Goal: Find contact information: Find contact information

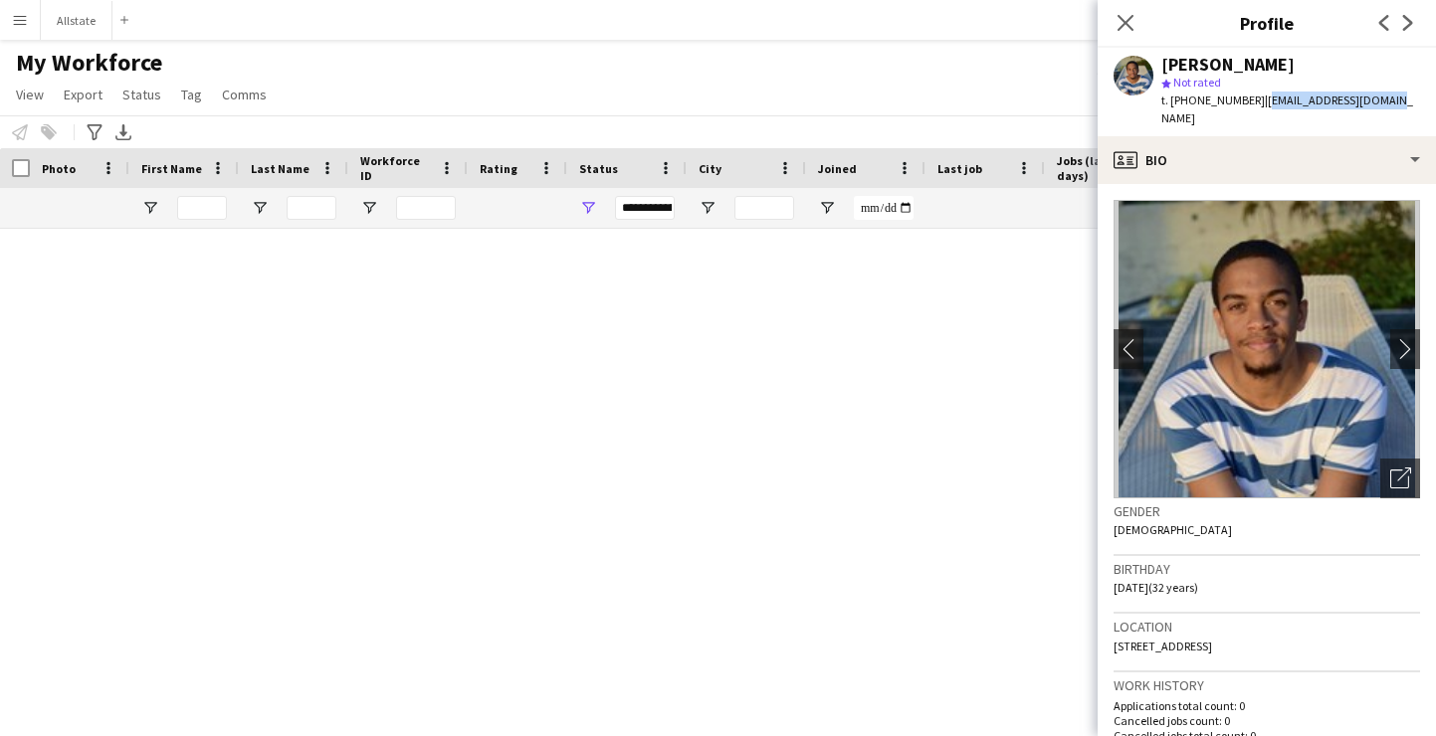
scroll to position [11481, 0]
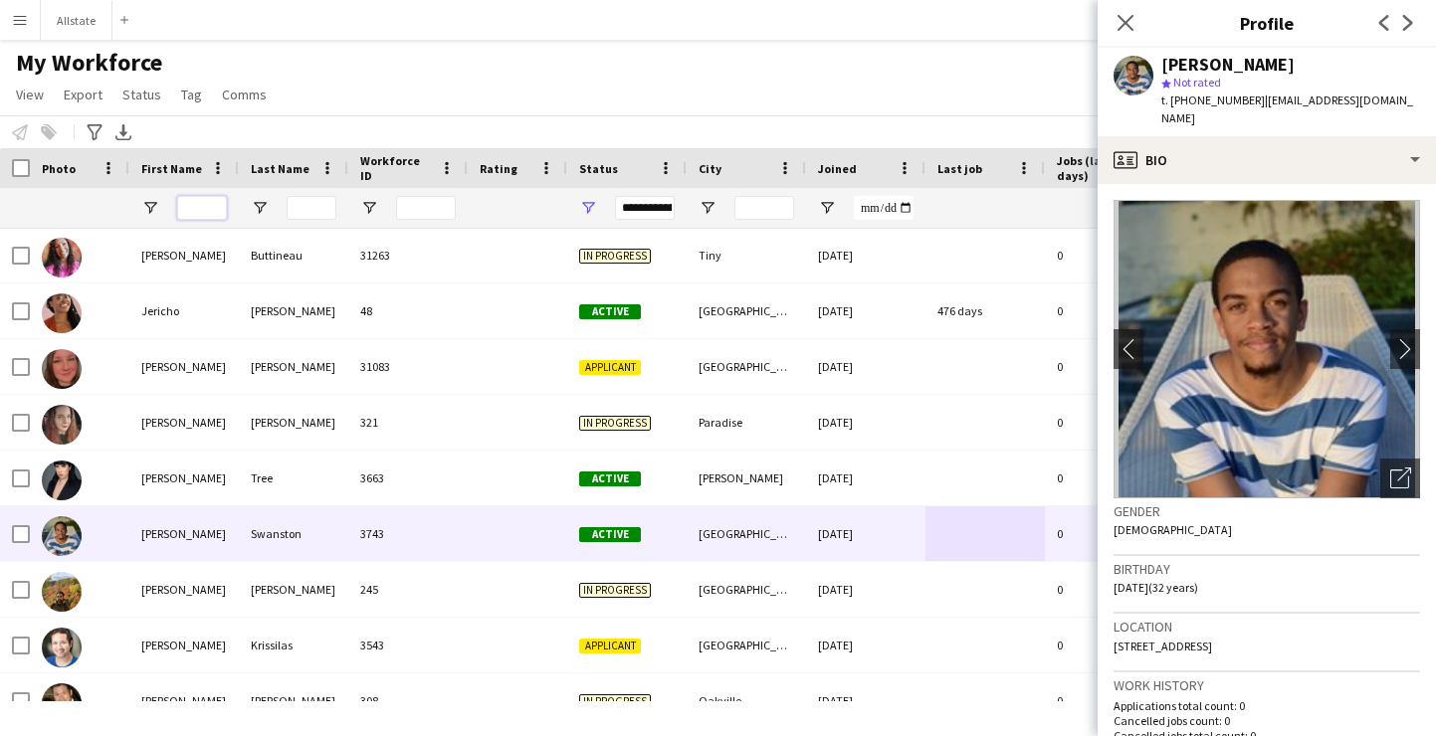
click at [205, 213] on input "First Name Filter Input" at bounding box center [202, 208] width 50 height 24
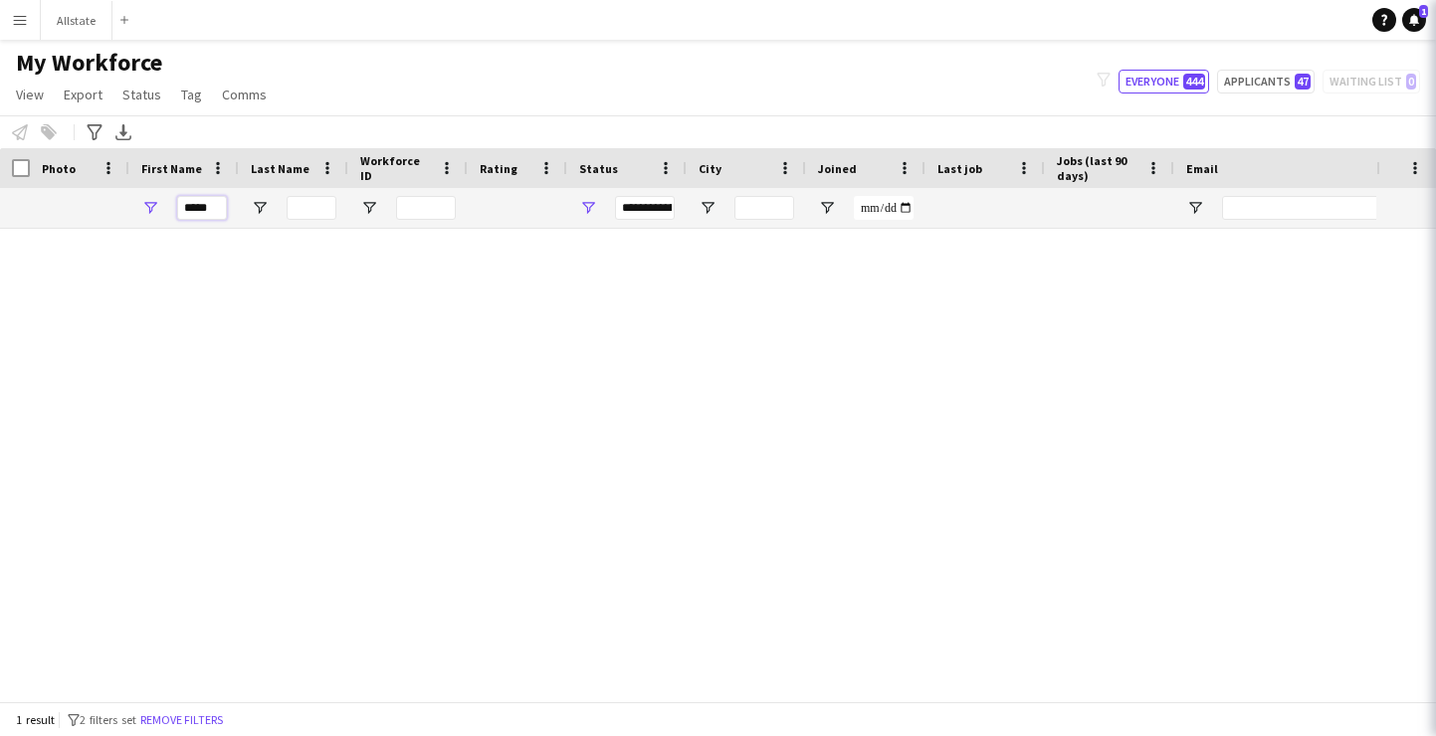
scroll to position [0, 0]
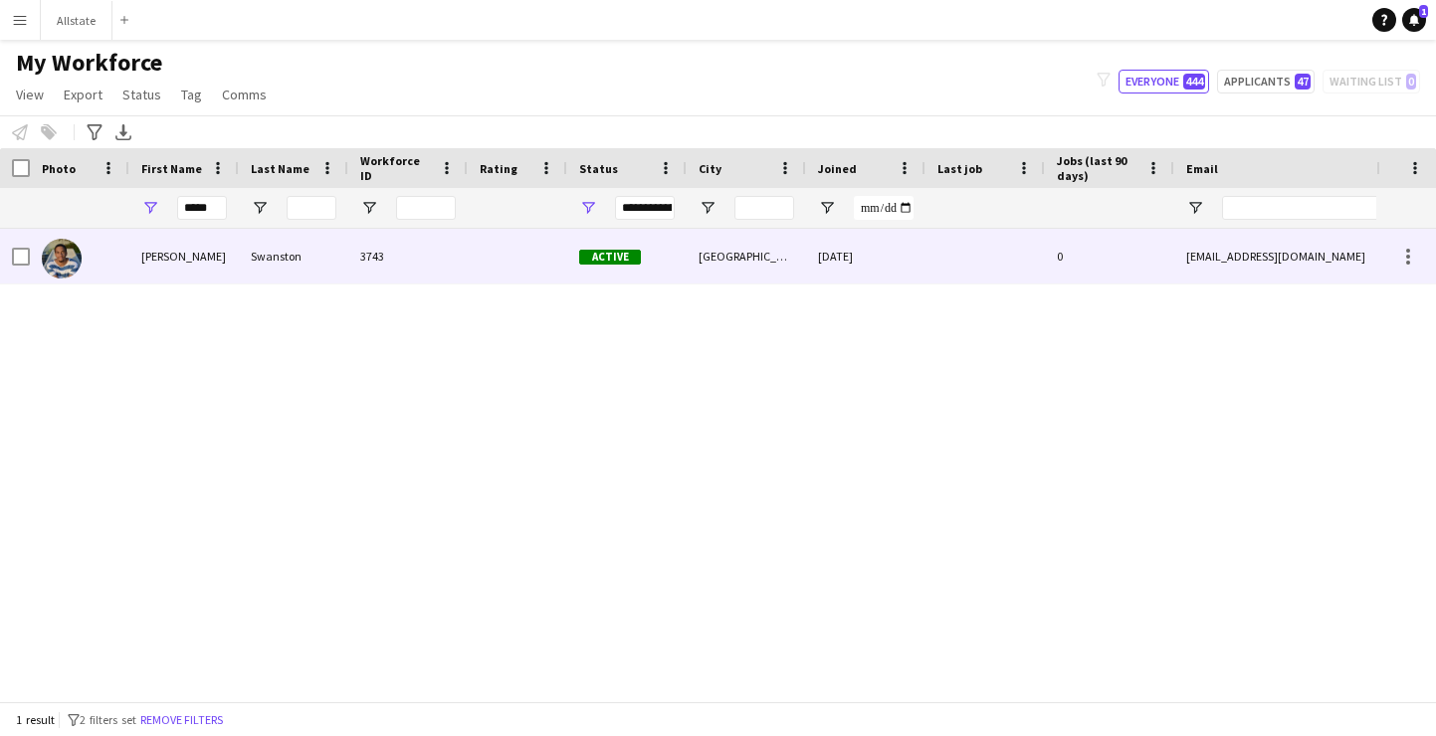
click at [196, 253] on div "[PERSON_NAME]" at bounding box center [183, 256] width 109 height 55
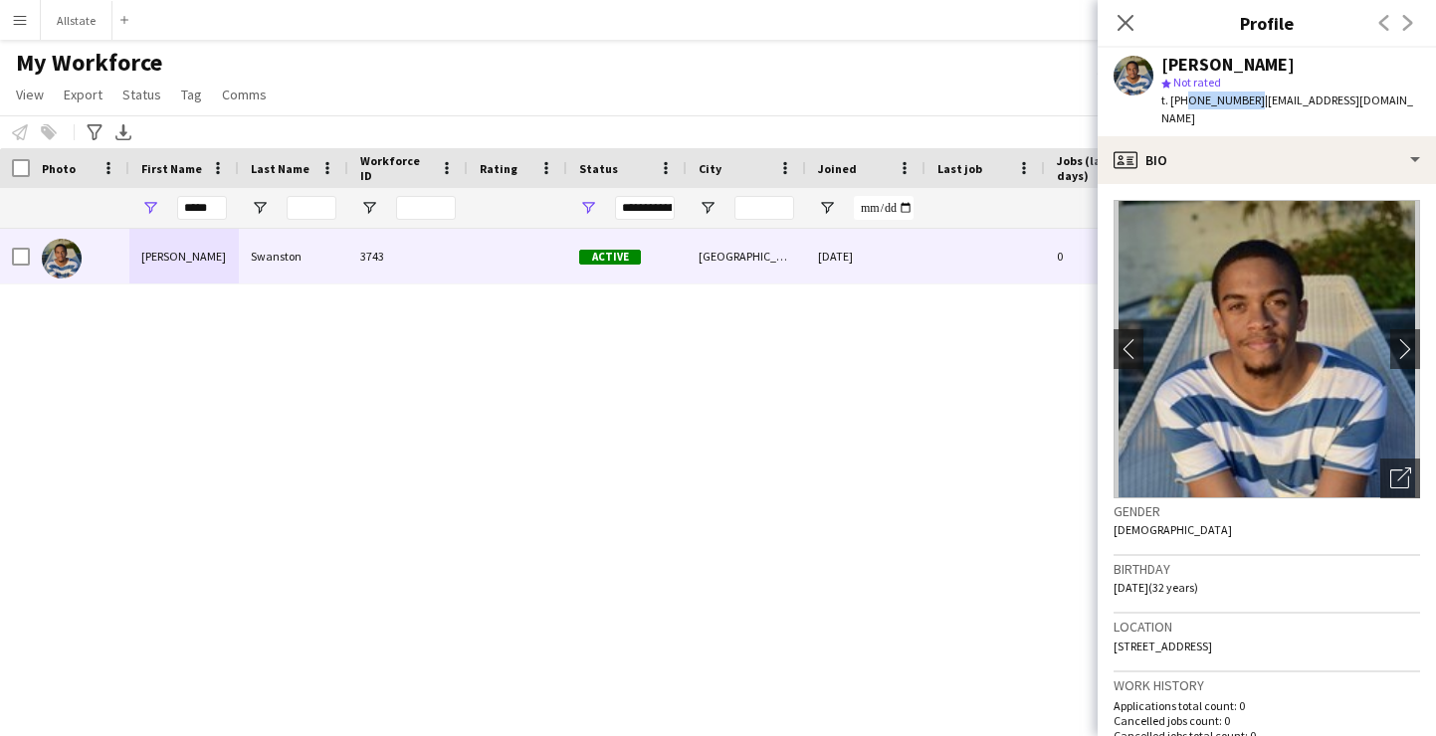
drag, startPoint x: 1244, startPoint y: 103, endPoint x: 1182, endPoint y: 104, distance: 61.7
click at [1182, 104] on div "t. [PHONE_NUMBER] | [EMAIL_ADDRESS][DOMAIN_NAME]" at bounding box center [1290, 110] width 259 height 36
copy span "7802385085"
drag, startPoint x: 220, startPoint y: 207, endPoint x: 112, endPoint y: 207, distance: 107.5
click at [112, 207] on div "*****" at bounding box center [1078, 208] width 2157 height 40
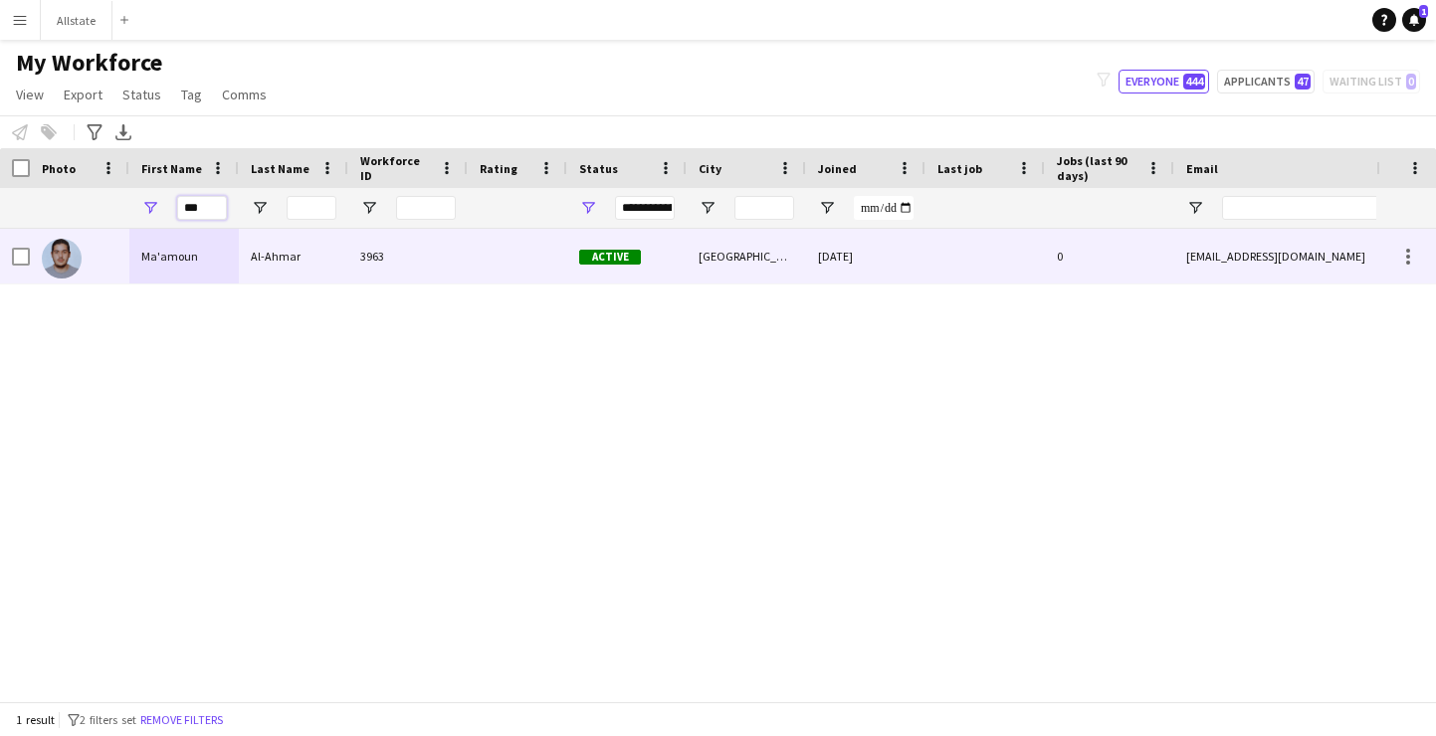
type input "***"
click at [163, 254] on div "Ma'amoun" at bounding box center [183, 256] width 109 height 55
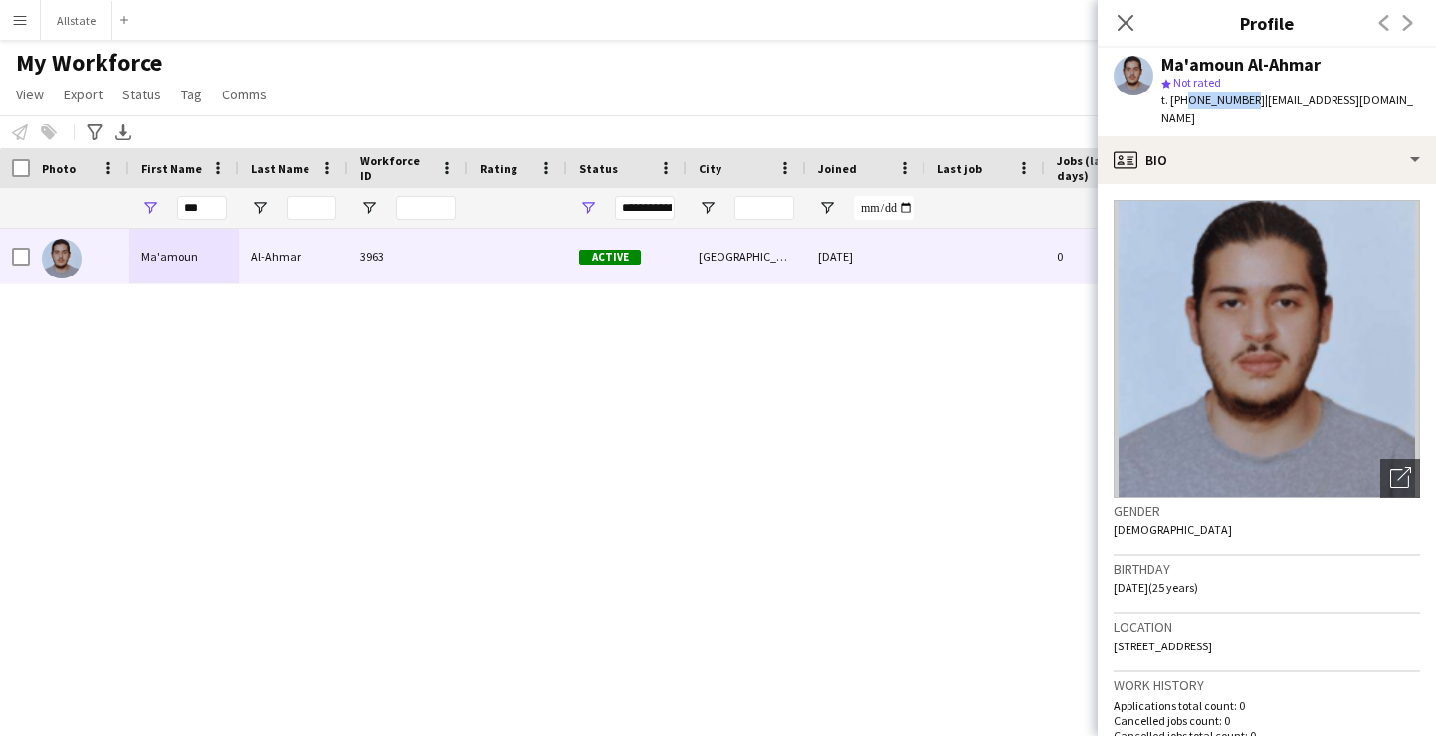
drag, startPoint x: 1241, startPoint y: 102, endPoint x: 1185, endPoint y: 102, distance: 55.7
click at [1185, 102] on span "t. [PHONE_NUMBER]" at bounding box center [1212, 100] width 103 height 15
copy span "4168334349"
